Goal: Transaction & Acquisition: Purchase product/service

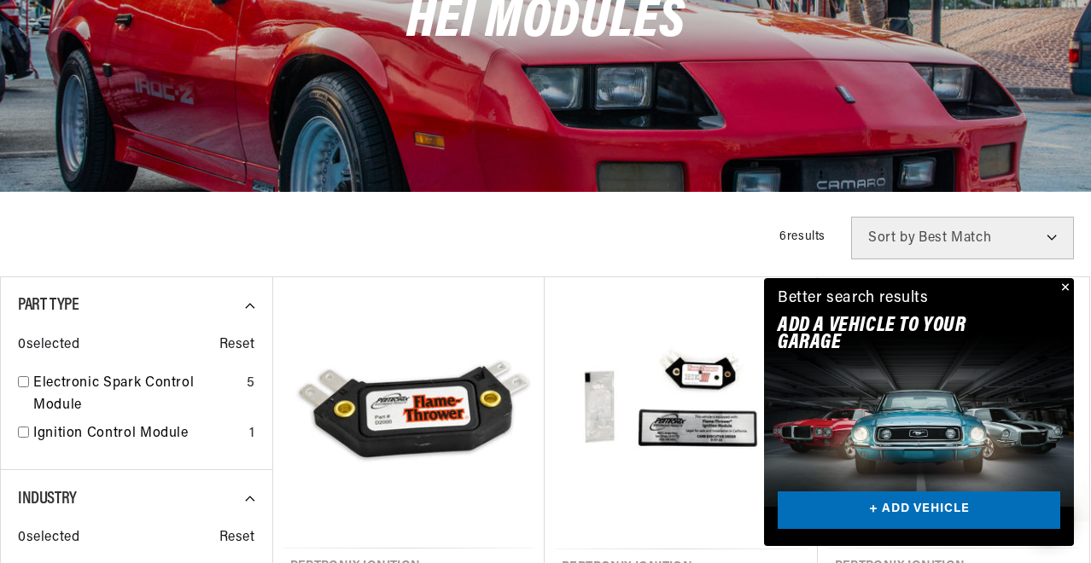
drag, startPoint x: 1089, startPoint y: 55, endPoint x: 1091, endPoint y: 72, distance: 16.3
click at [1090, 72] on html "Skip to content Your cart Your cart is empty Get the right parts the first time…" at bounding box center [545, 42] width 1091 height 563
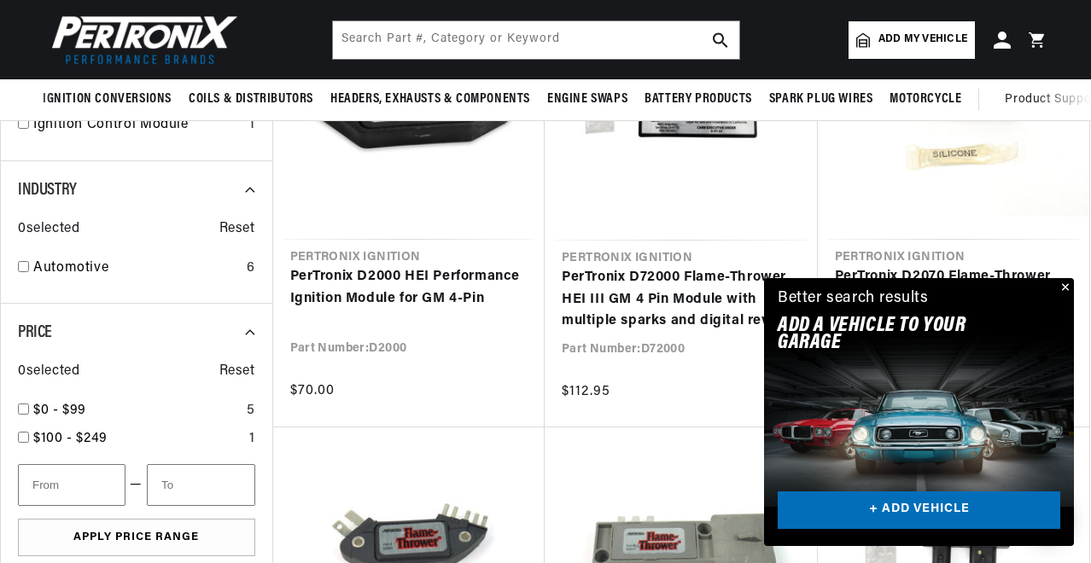
scroll to position [0, 517]
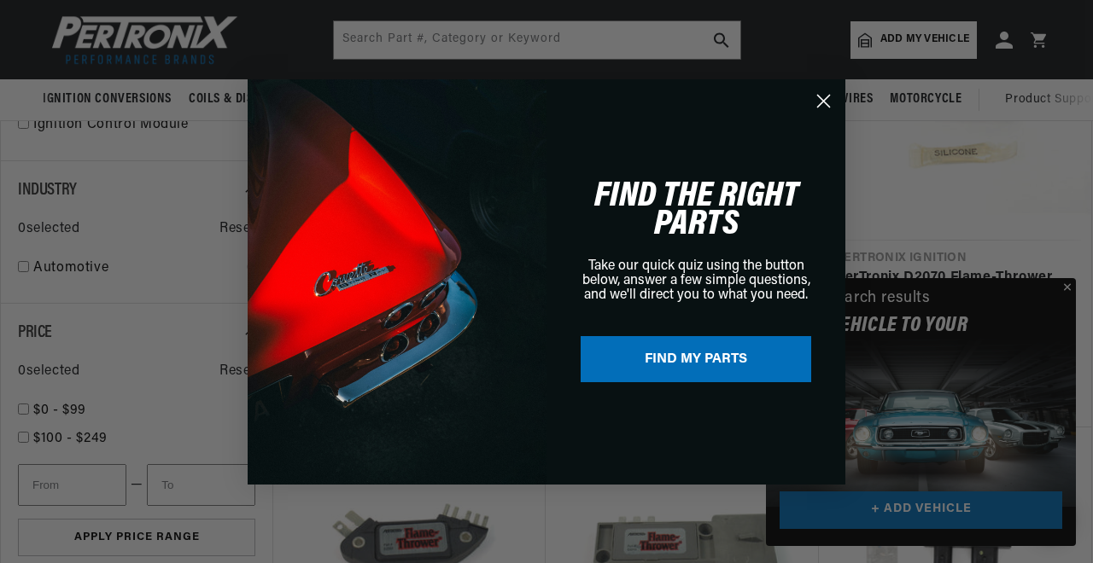
click at [822, 98] on circle "Close dialog" at bounding box center [823, 100] width 28 height 28
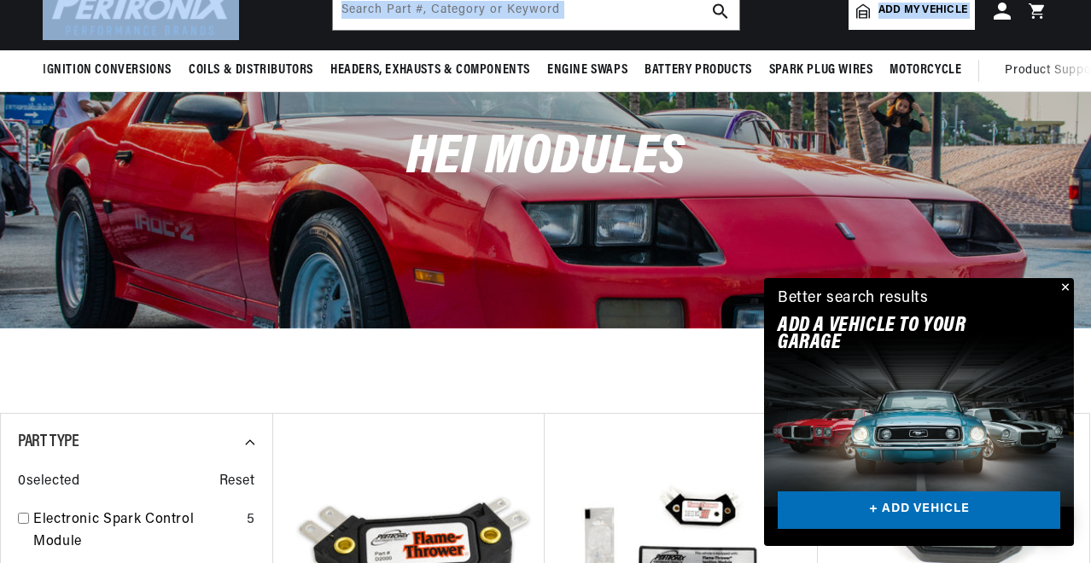
scroll to position [0, 58]
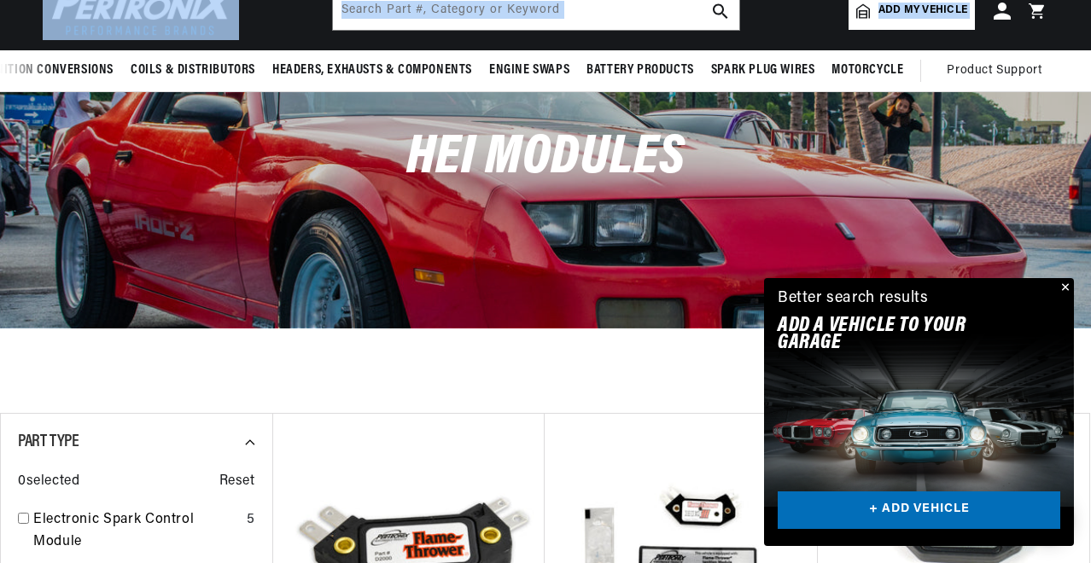
drag, startPoint x: 1089, startPoint y: 44, endPoint x: 1090, endPoint y: 67, distance: 22.2
click at [1090, 67] on sticky-header "Ignition Conversions Shop by Feature Ignitor© The Original Ignitor© Ignitor© II…" at bounding box center [545, 31] width 1091 height 121
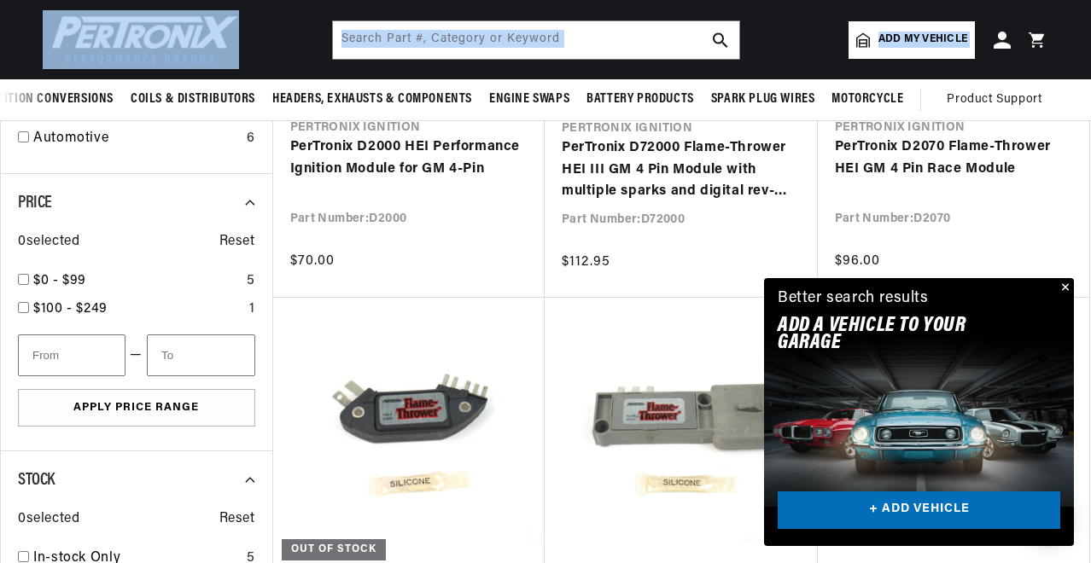
scroll to position [0, 0]
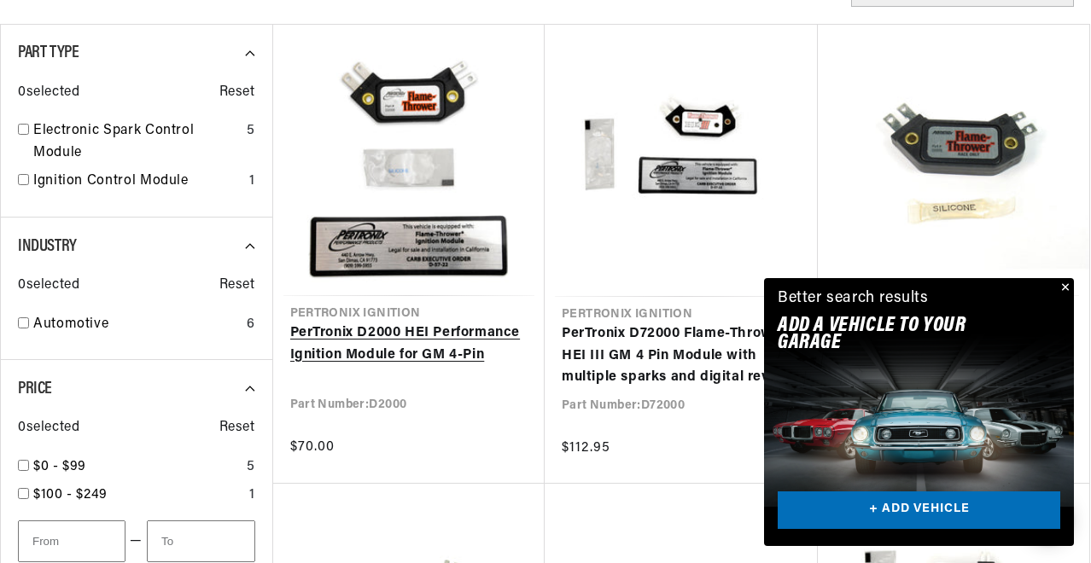
click at [386, 357] on link "PerTronix D2000 HEI Performance Ignition Module for GM 4-Pin" at bounding box center [409, 345] width 238 height 44
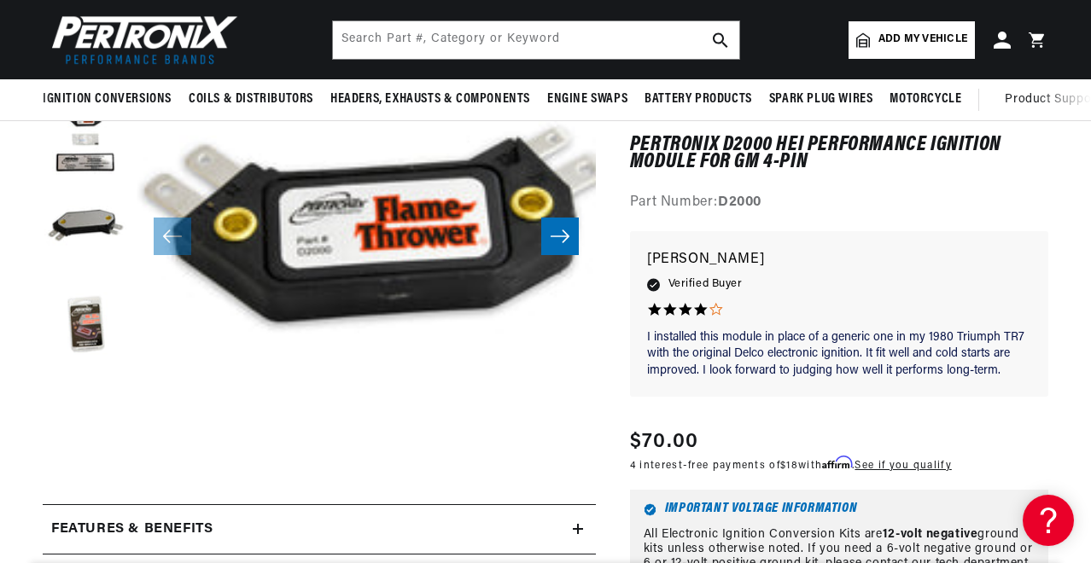
scroll to position [247, 0]
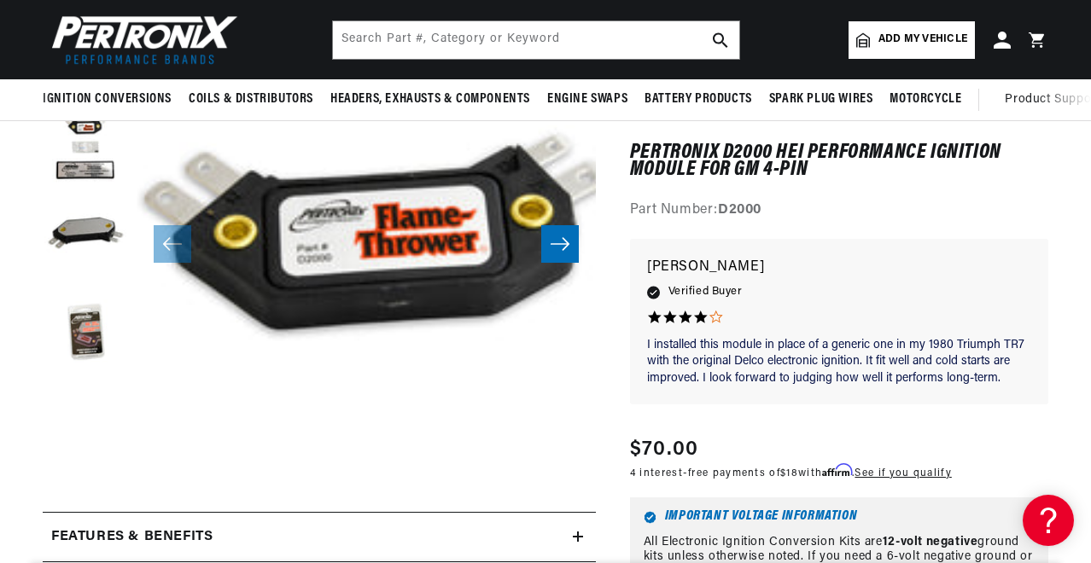
click at [564, 247] on icon "Slide right" at bounding box center [560, 244] width 20 height 17
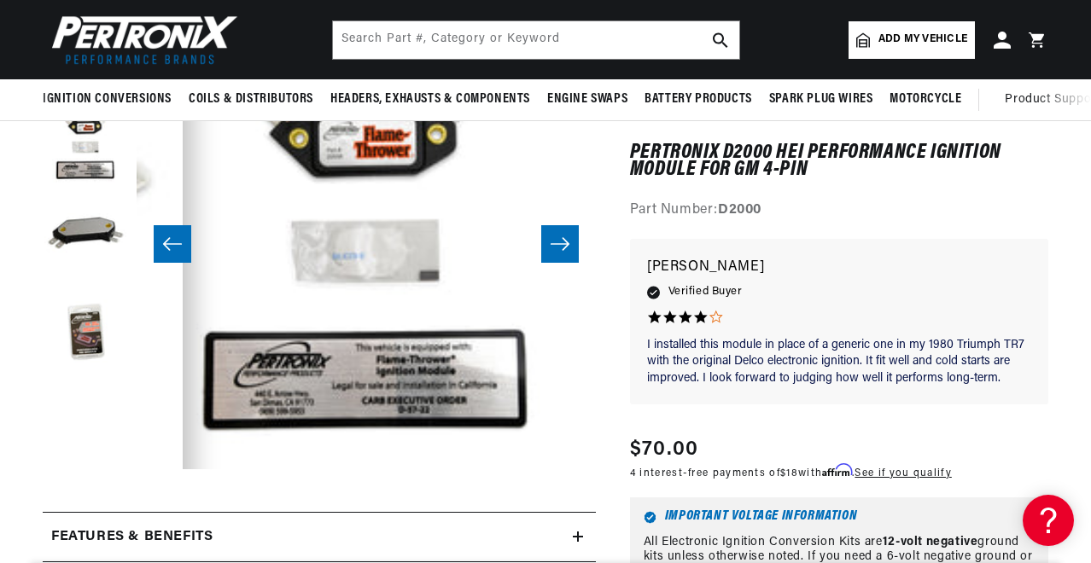
scroll to position [0, 517]
click at [560, 244] on icon "Slide right" at bounding box center [560, 243] width 19 height 13
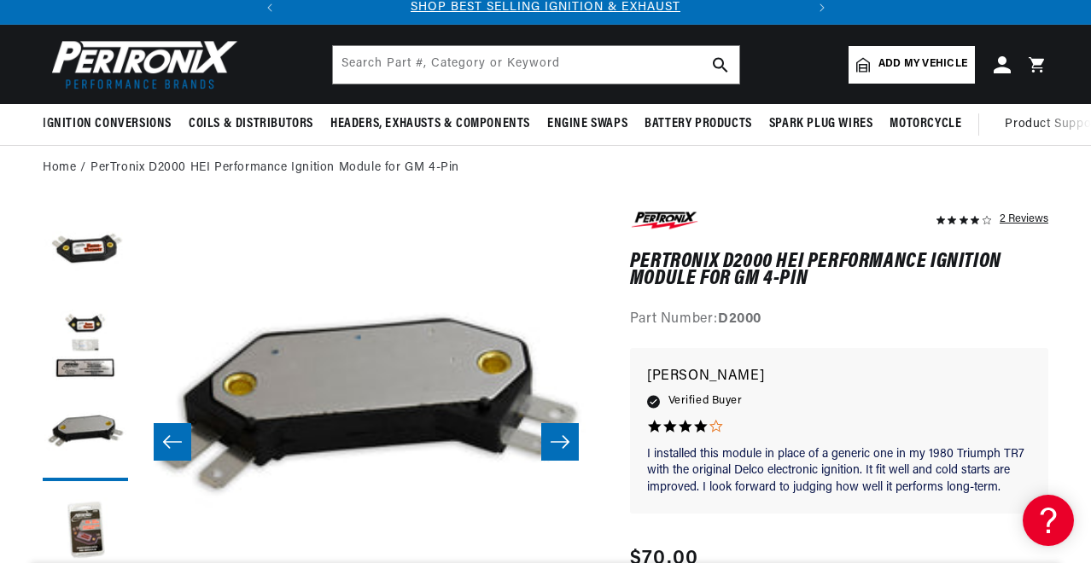
scroll to position [20, 0]
